Goal: Navigation & Orientation: Find specific page/section

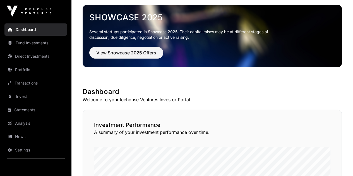
scroll to position [28, 0]
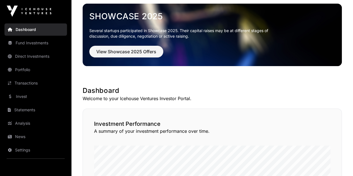
click at [30, 70] on link "Portfolio" at bounding box center [35, 70] width 63 height 12
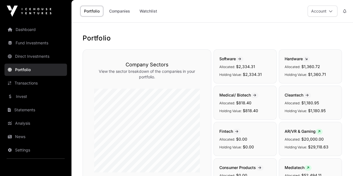
click at [96, 11] on link "Portfolio" at bounding box center [91, 11] width 23 height 11
click at [35, 47] on link "Fund Investments" at bounding box center [35, 43] width 63 height 12
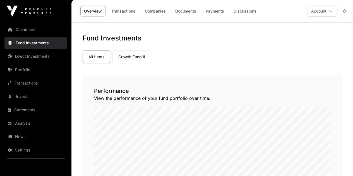
click at [131, 56] on link "Growth Fund II" at bounding box center [132, 57] width 39 height 13
